Goal: Check status: Verify the current state of an ongoing process or item

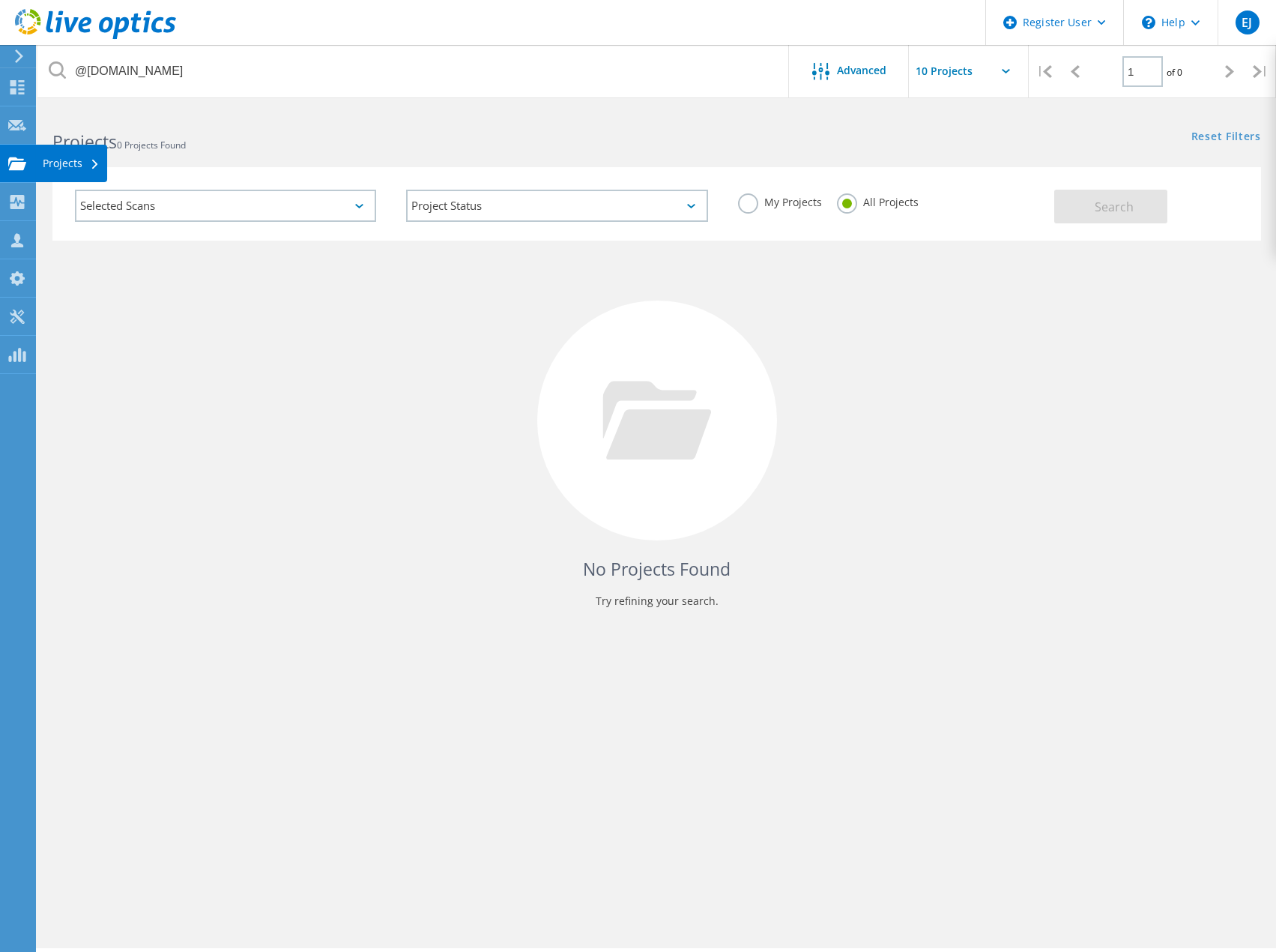
click at [66, 164] on div "Projects" at bounding box center [71, 163] width 57 height 11
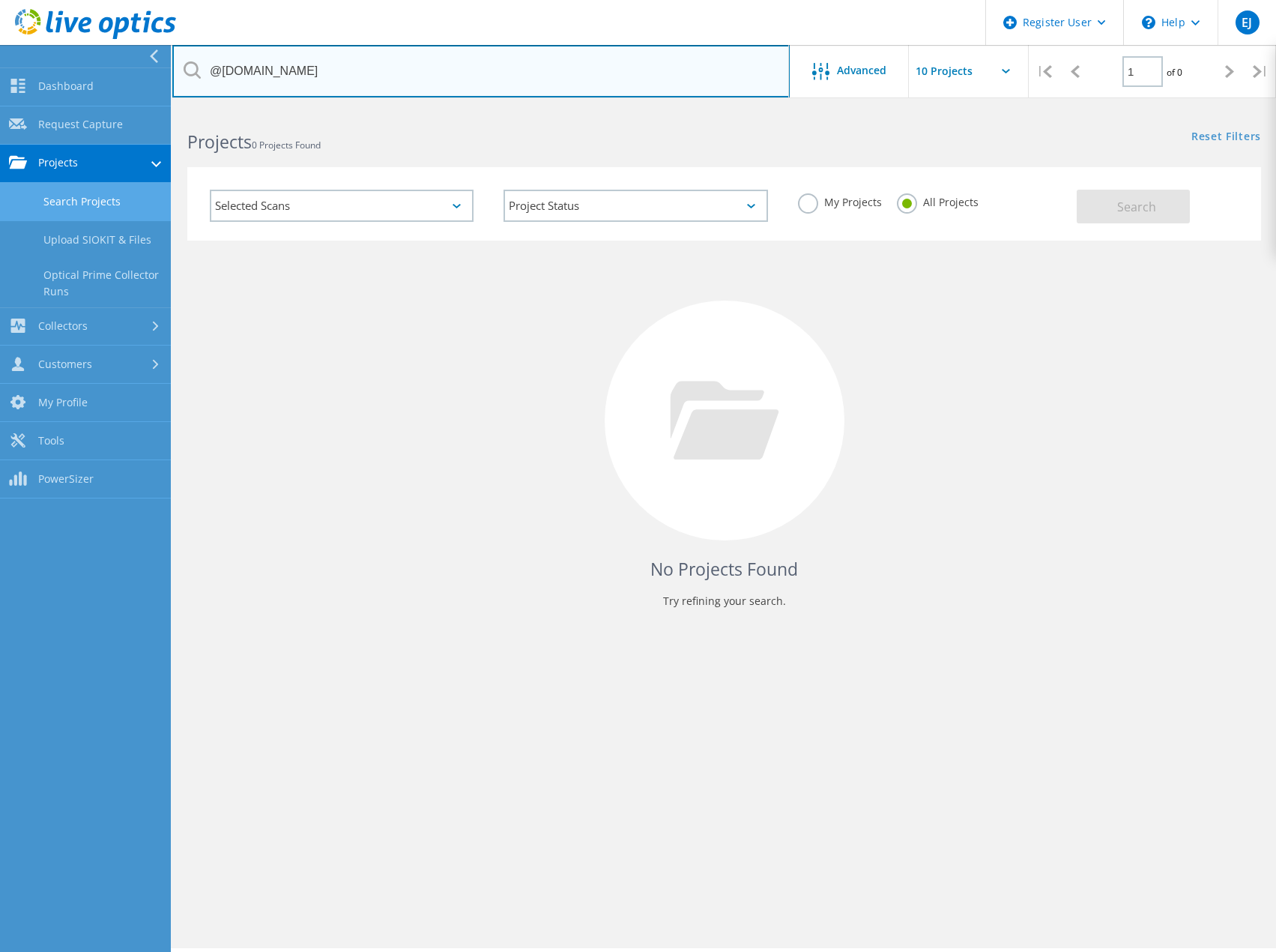
click at [330, 69] on input "@northtownauto.com" at bounding box center [480, 71] width 617 height 52
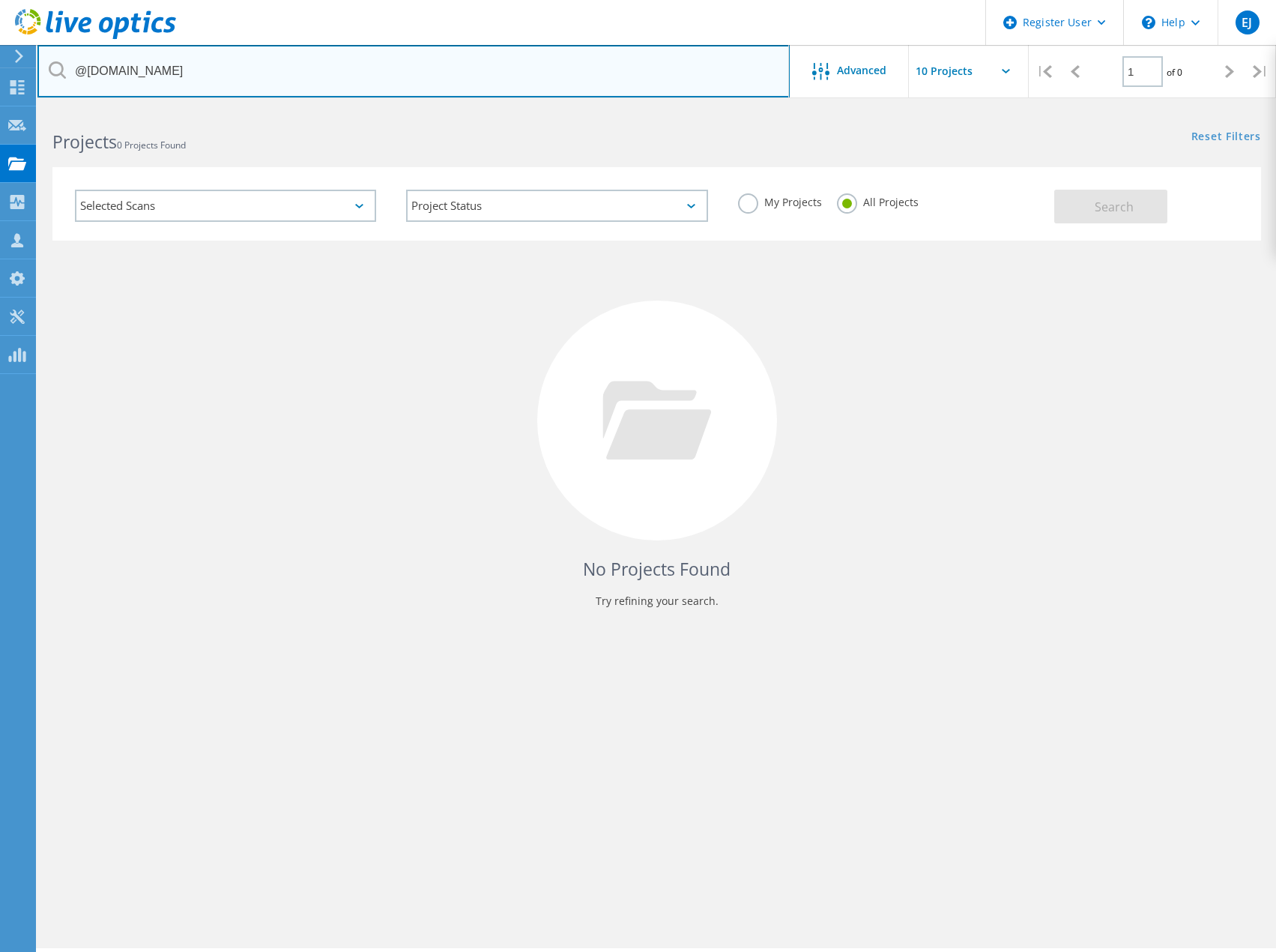
click at [330, 69] on input "@northtownauto.com" at bounding box center [414, 71] width 753 height 52
click at [326, 68] on input "@northtownauto.com" at bounding box center [414, 71] width 753 height 52
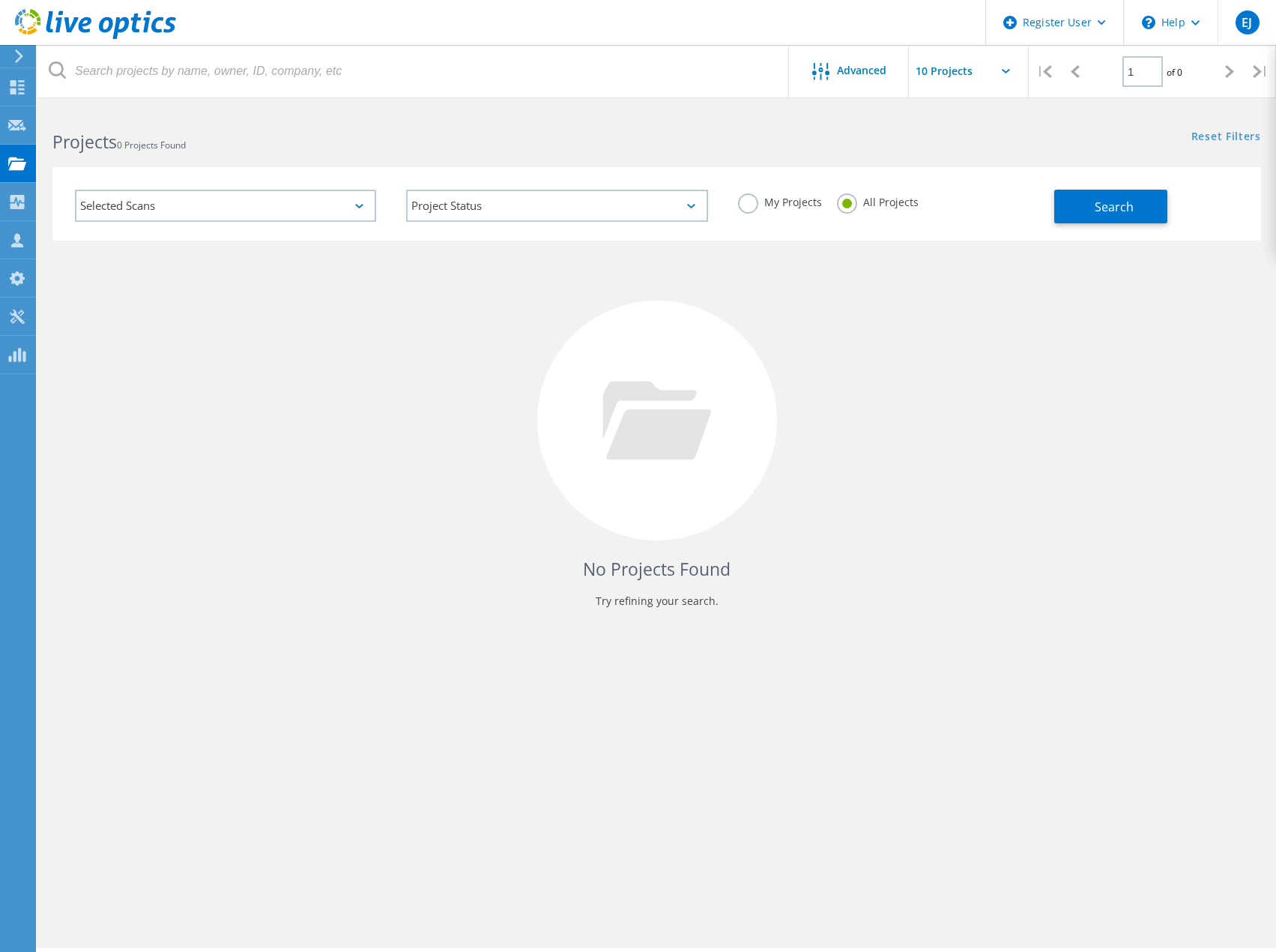
click at [758, 199] on label "My Projects" at bounding box center [780, 200] width 84 height 14
click at [0, 0] on input "My Projects" at bounding box center [0, 0] width 0 height 0
click at [1110, 206] on span "Search" at bounding box center [1114, 207] width 39 height 17
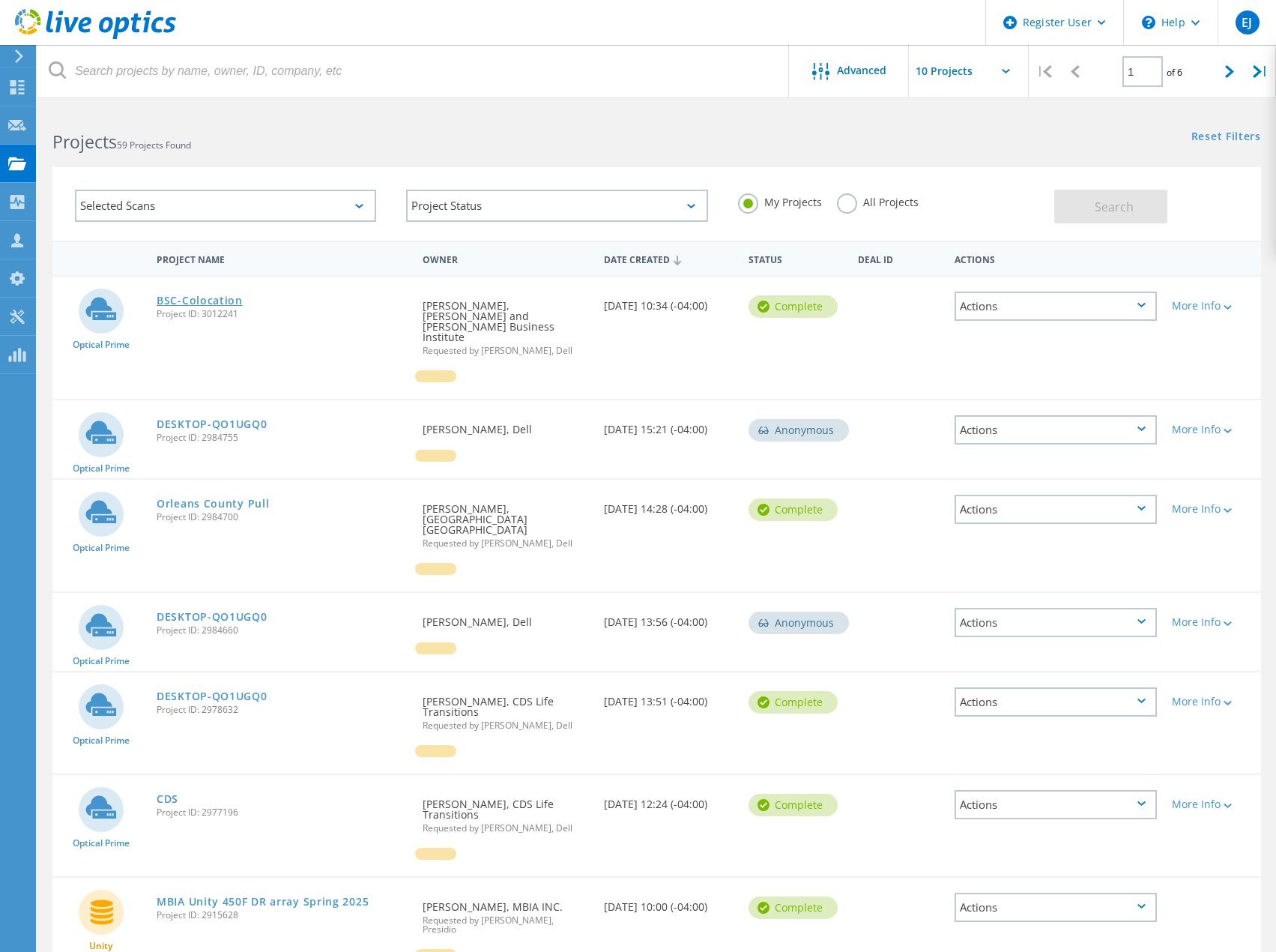
click at [223, 301] on link "BSC-Colocation" at bounding box center [200, 300] width 86 height 11
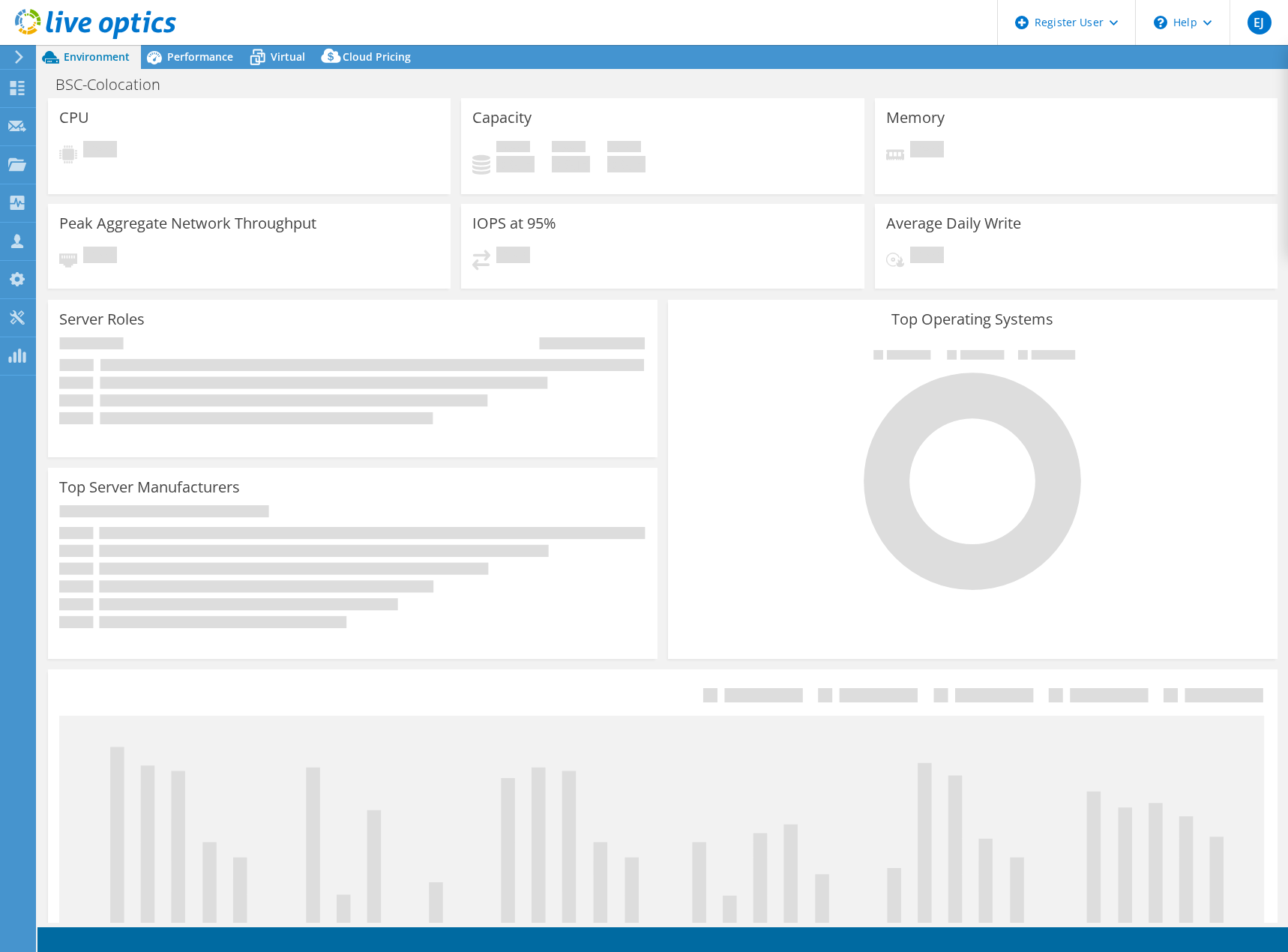
select select "USD"
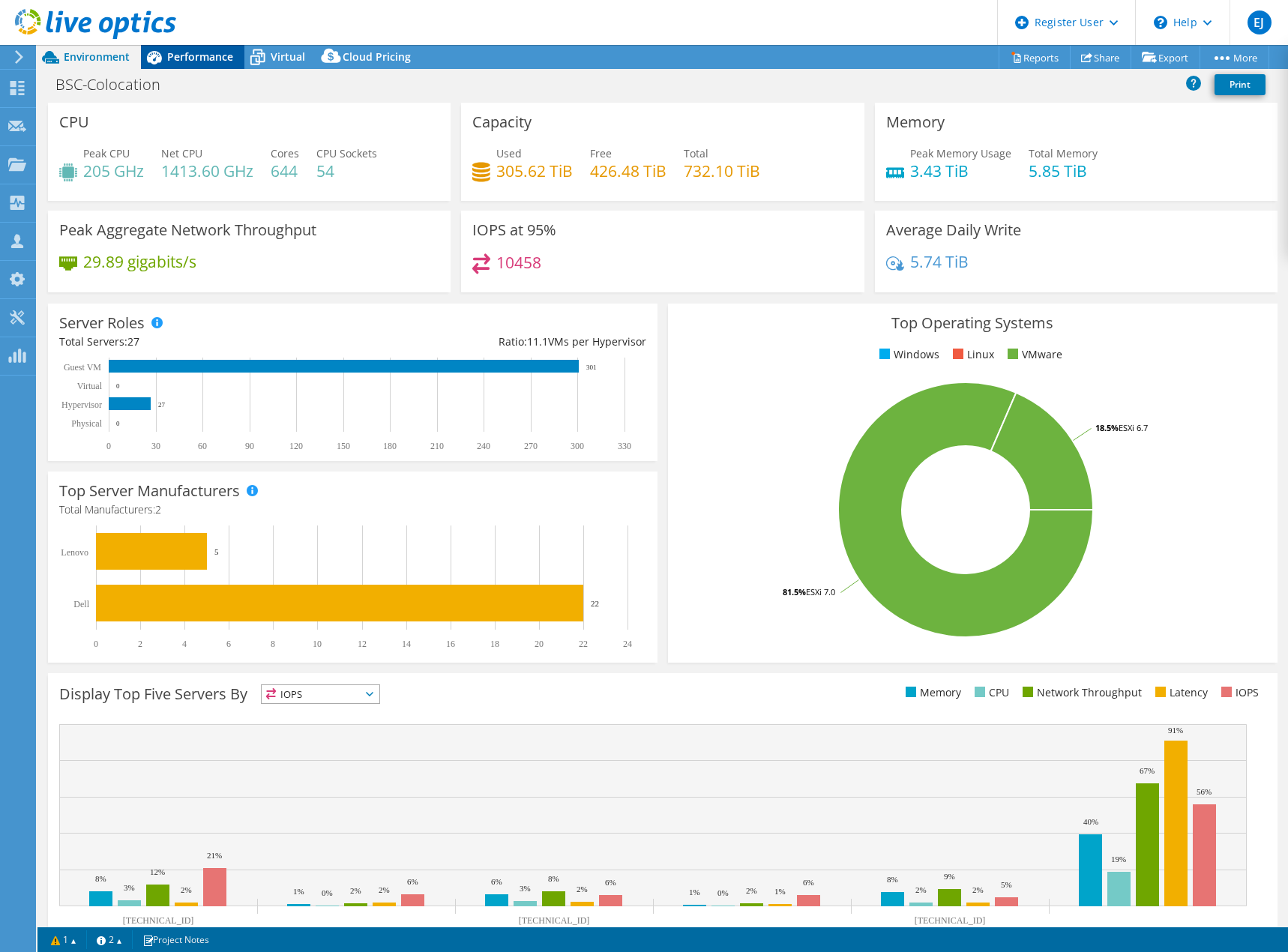
click at [163, 61] on icon at bounding box center [155, 57] width 27 height 27
